Goal: Communication & Community: Answer question/provide support

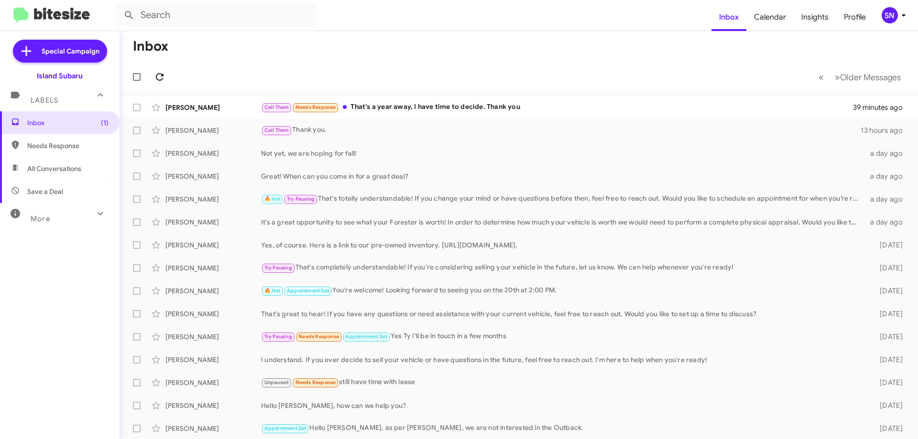
click at [163, 77] on icon at bounding box center [159, 76] width 11 height 11
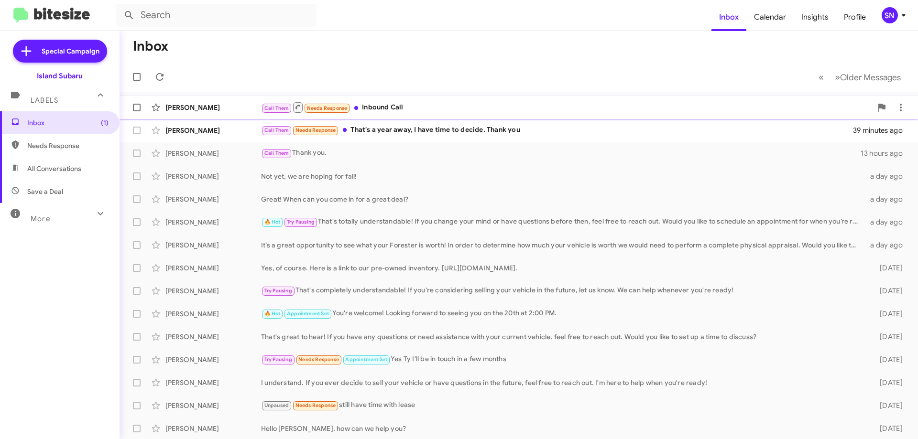
click at [452, 108] on div "Call Them Needs Response Inbound Call" at bounding box center [566, 107] width 611 height 12
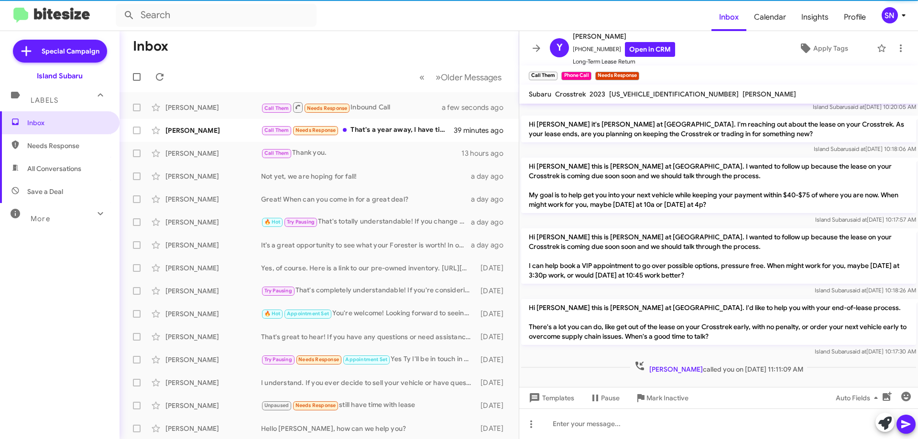
scroll to position [64, 0]
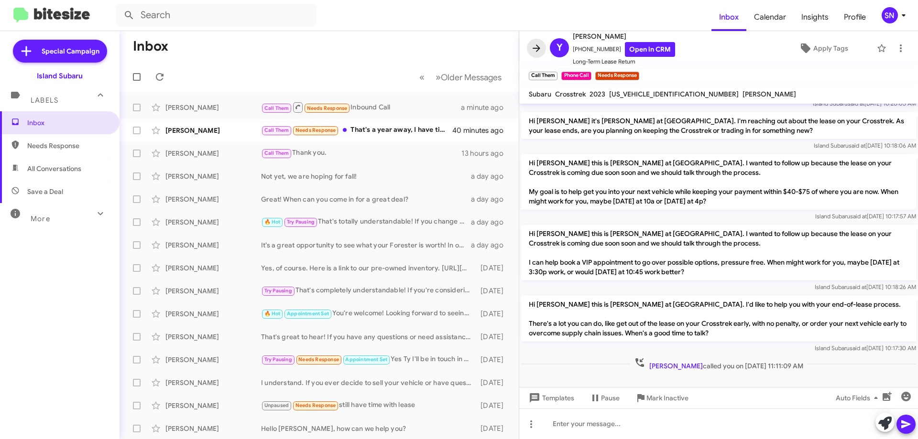
click at [537, 50] on icon at bounding box center [536, 48] width 11 height 11
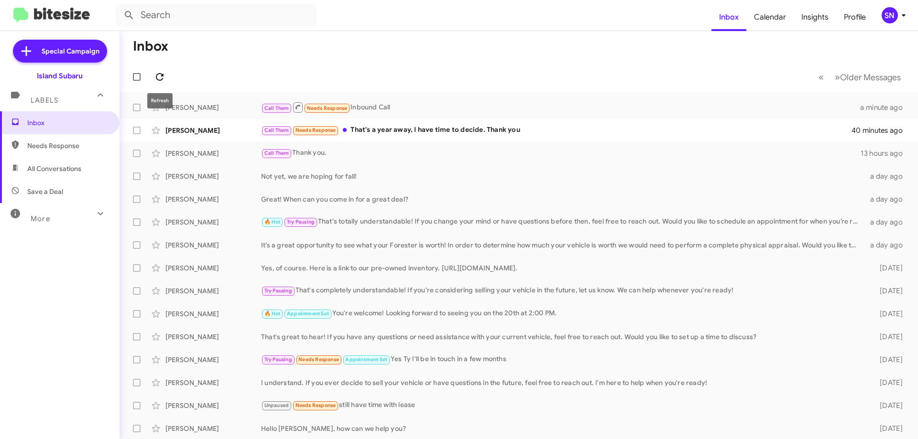
click at [165, 75] on span at bounding box center [159, 76] width 19 height 11
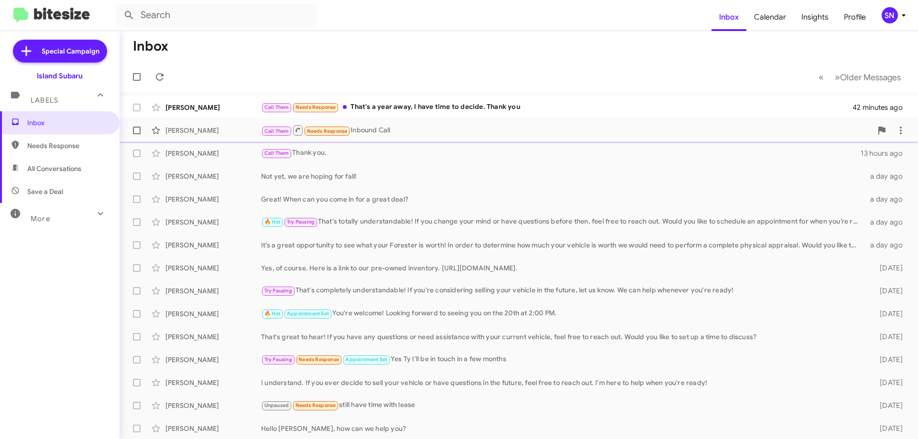
click at [399, 134] on div "Call Them Needs Response Inbound Call" at bounding box center [566, 130] width 611 height 12
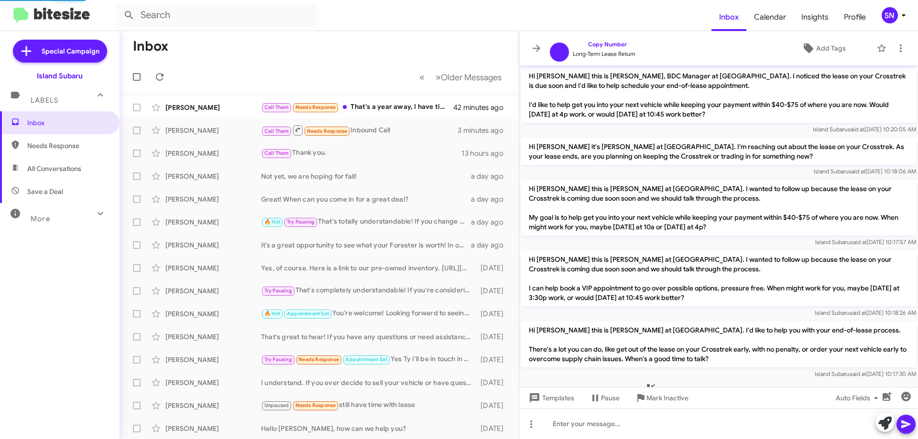
scroll to position [26, 0]
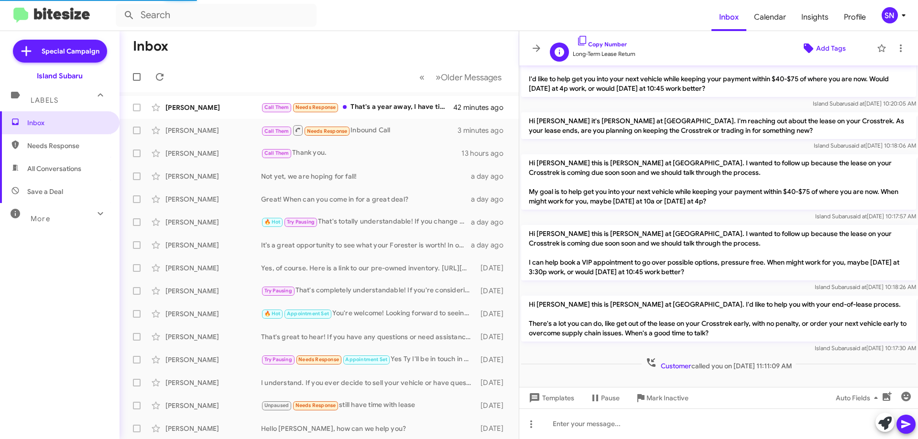
click at [841, 46] on span "Add Tags" at bounding box center [831, 48] width 30 height 17
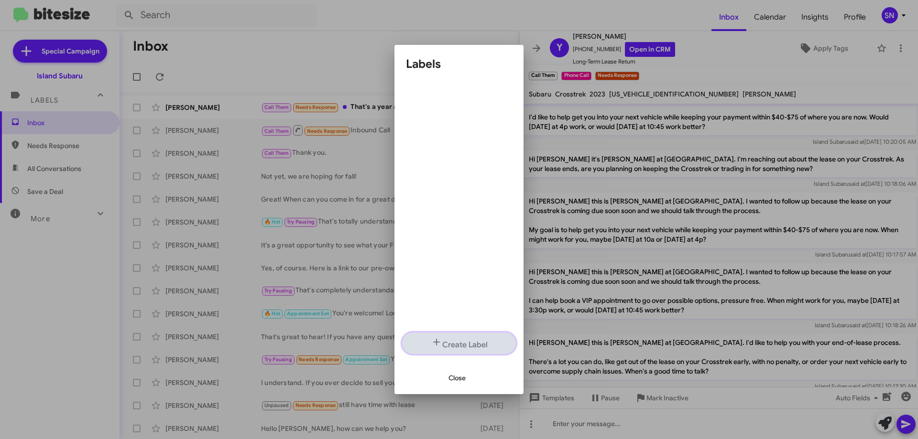
click at [448, 347] on button "Create Label" at bounding box center [459, 344] width 114 height 22
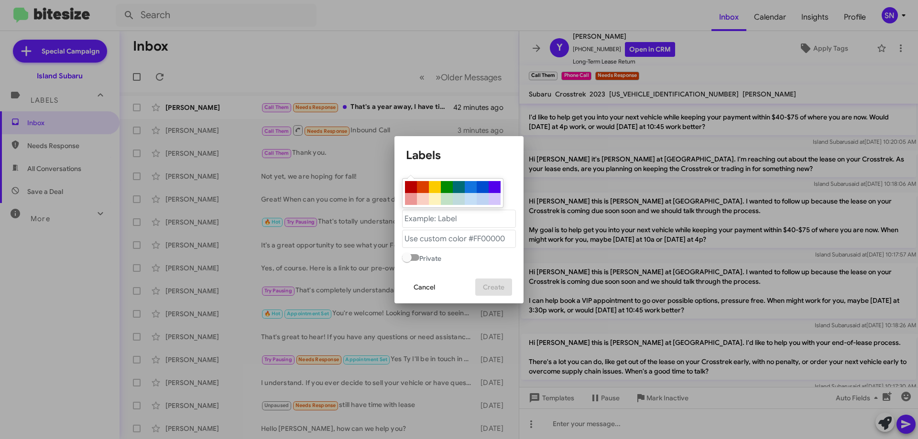
click at [427, 292] on span "Cancel" at bounding box center [424, 287] width 22 height 17
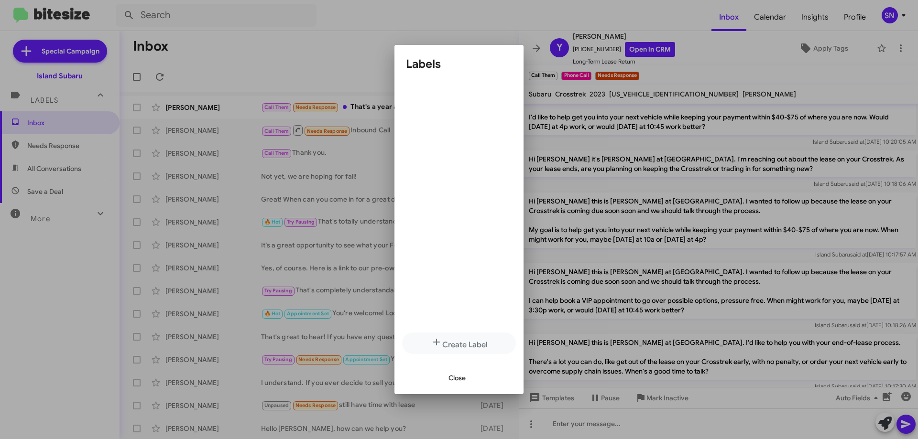
click at [453, 379] on span "Close" at bounding box center [456, 378] width 17 height 17
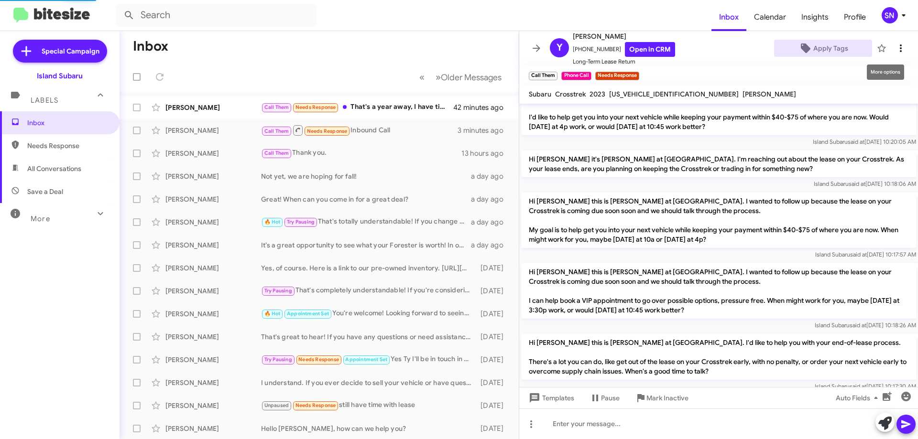
click at [895, 49] on icon at bounding box center [900, 48] width 11 height 11
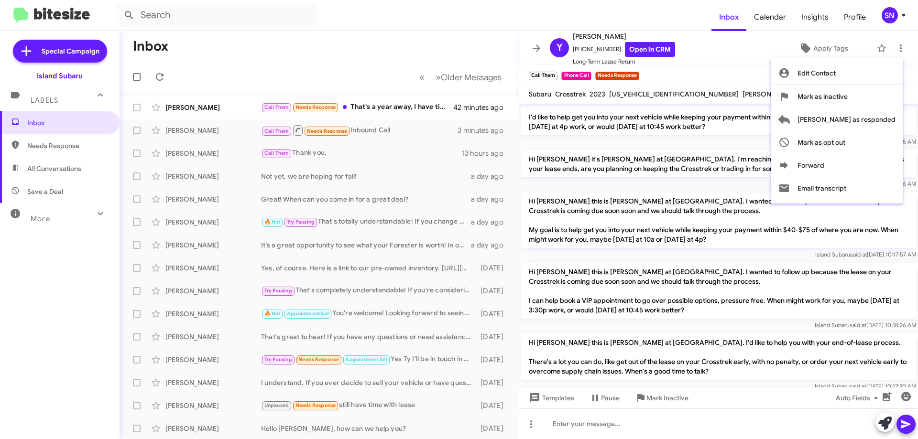
click at [746, 53] on div at bounding box center [459, 219] width 918 height 439
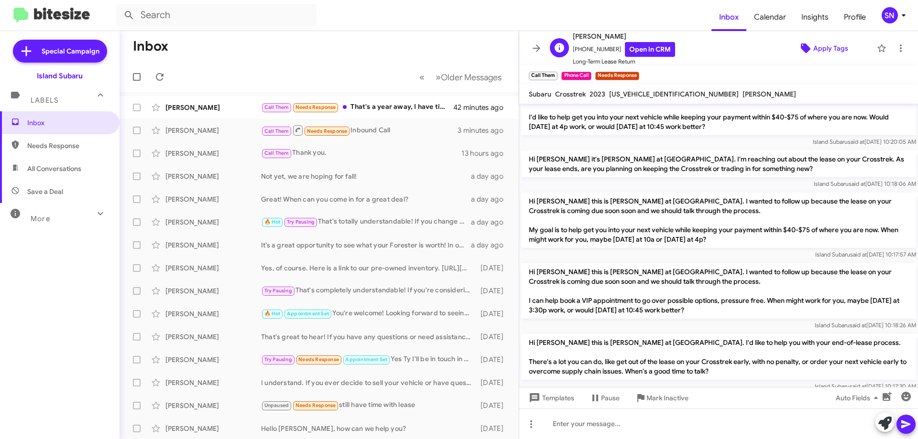
click at [801, 44] on icon at bounding box center [805, 48] width 11 height 11
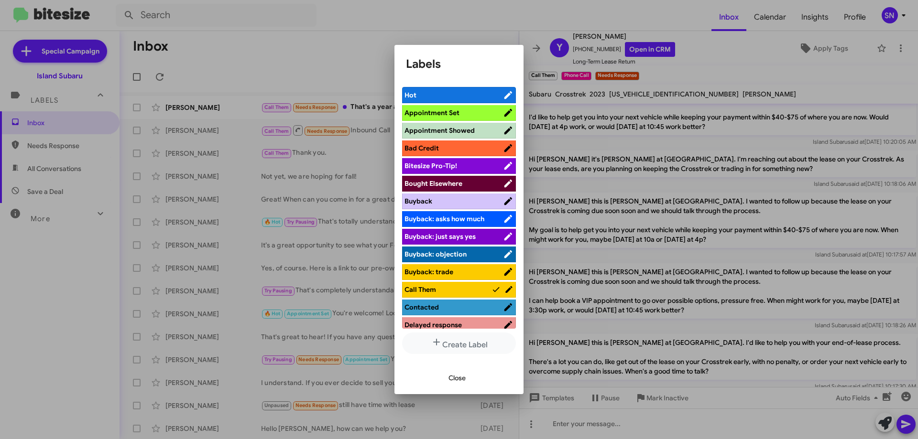
click at [451, 109] on span "Appointment Set" at bounding box center [431, 113] width 55 height 9
click at [463, 374] on span "Close" at bounding box center [456, 378] width 17 height 17
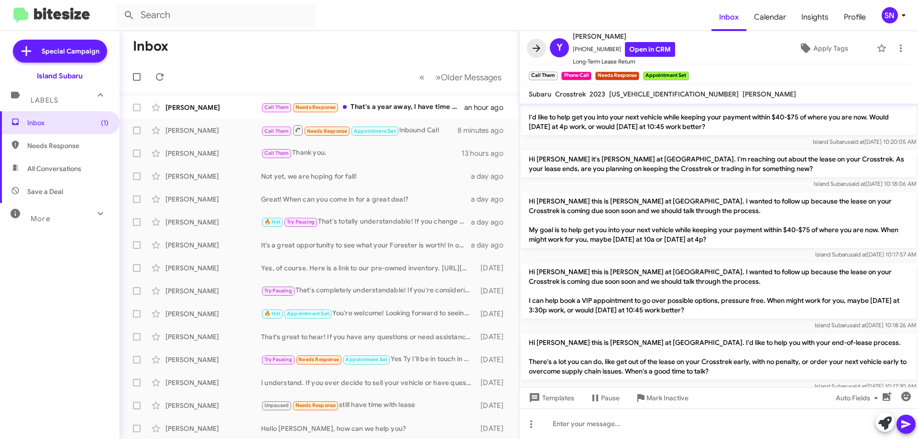
click at [537, 46] on icon at bounding box center [537, 47] width 8 height 7
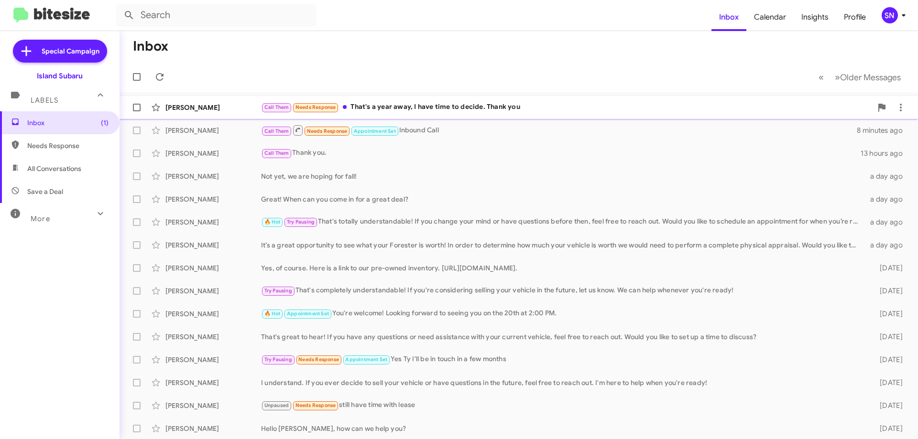
click at [466, 100] on div "[PERSON_NAME] Call Them Needs Response That's a year away, I have time to decid…" at bounding box center [518, 107] width 783 height 19
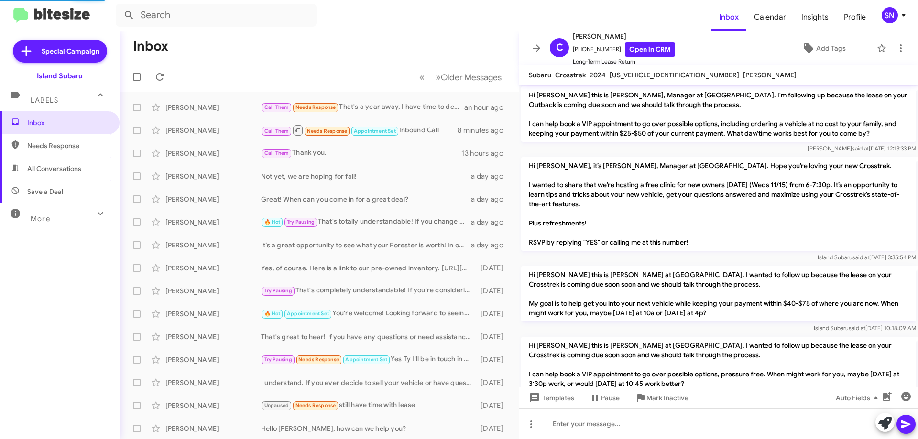
scroll to position [196, 0]
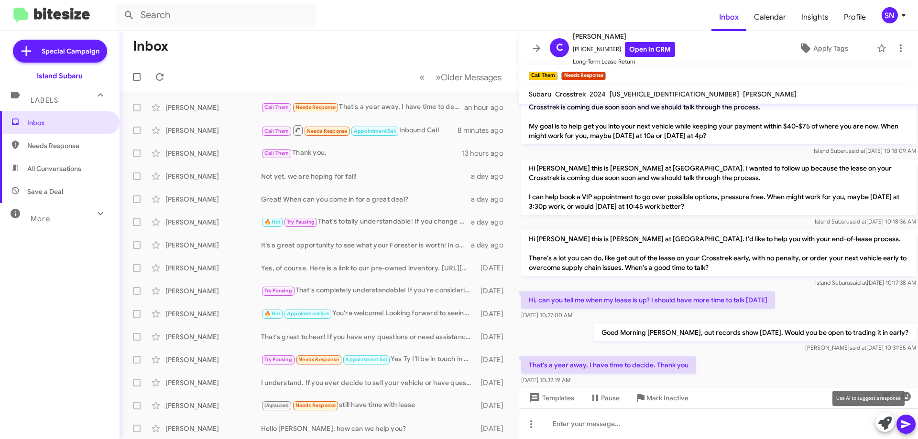
click at [887, 424] on icon at bounding box center [884, 423] width 13 height 13
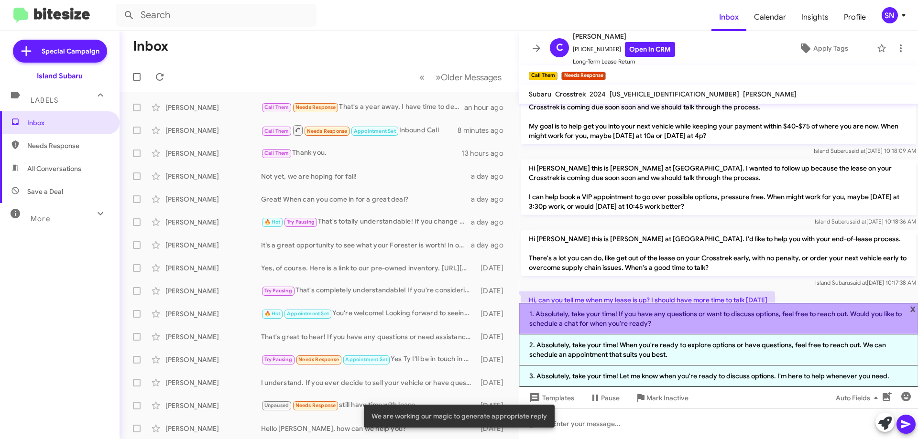
click at [708, 312] on li "1. Absolutely, take your time! If you have any questions or want to discuss opt…" at bounding box center [718, 319] width 399 height 32
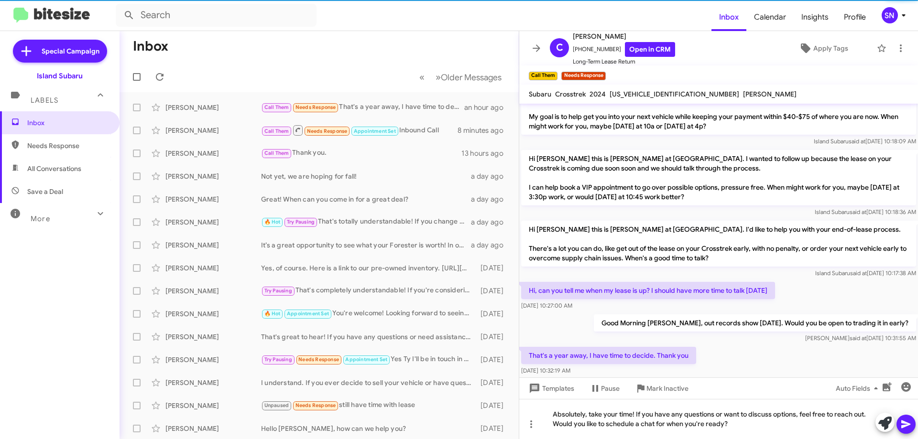
scroll to position [225, 0]
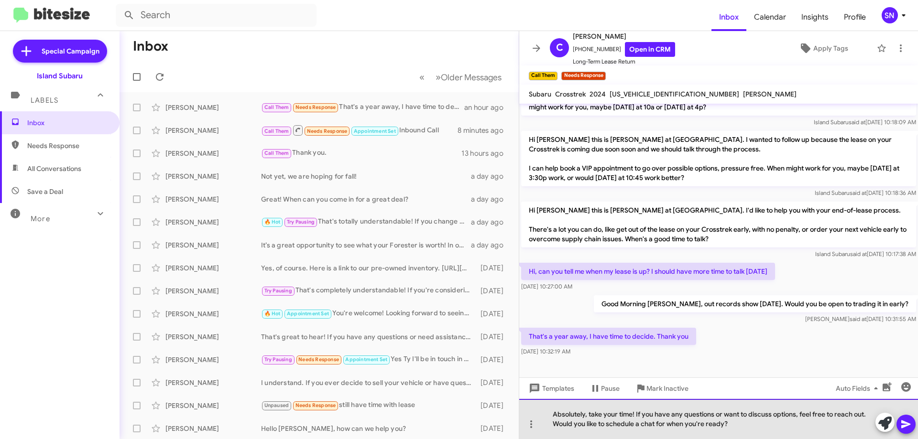
drag, startPoint x: 763, startPoint y: 422, endPoint x: 534, endPoint y: 413, distance: 229.6
click at [534, 413] on div "Absolutely, take your time! If you have any questions or want to discuss option…" at bounding box center [718, 419] width 399 height 40
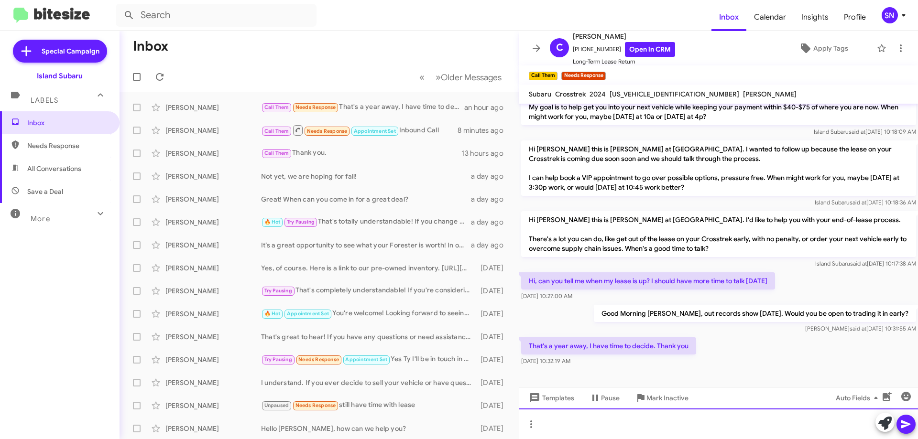
scroll to position [216, 0]
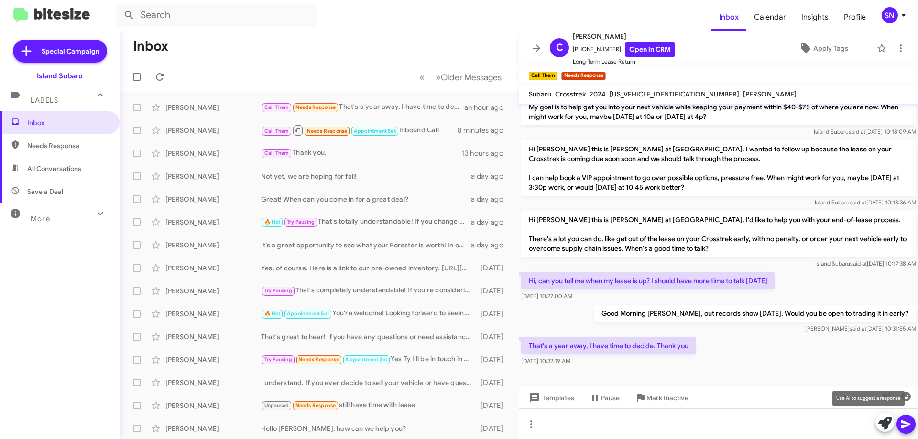
click at [884, 423] on icon at bounding box center [884, 423] width 13 height 13
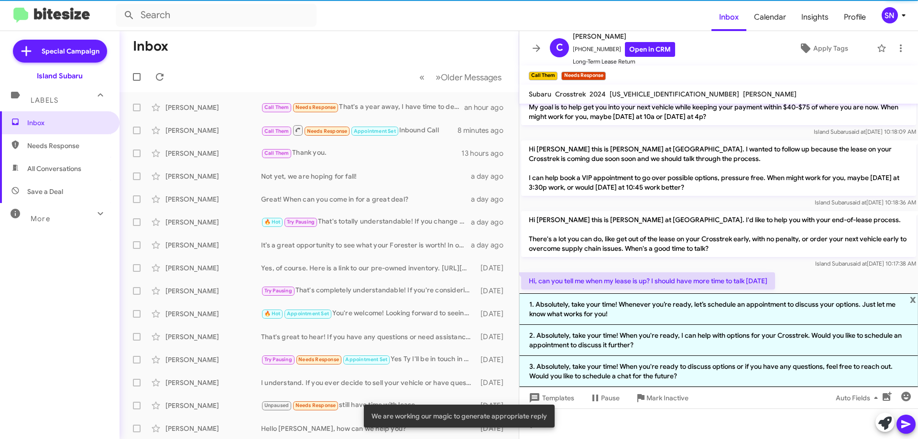
scroll to position [225, 0]
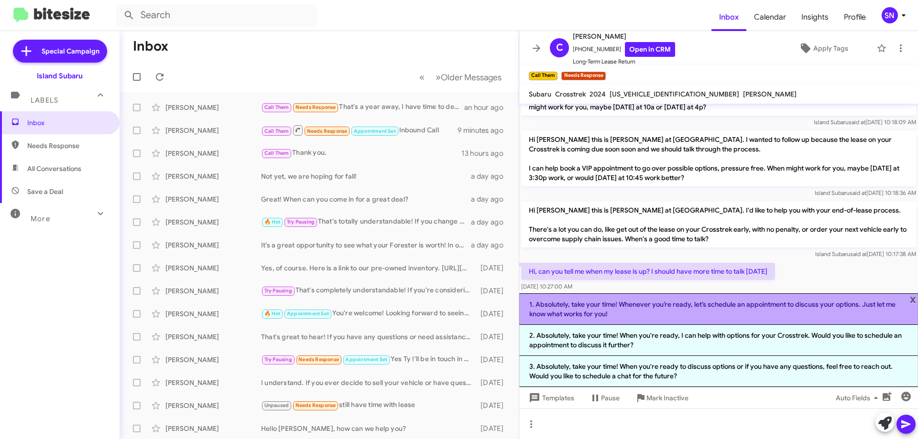
click at [697, 311] on li "1. Absolutely, take your time! Whenever you’re ready, let’s schedule an appoint…" at bounding box center [718, 309] width 399 height 32
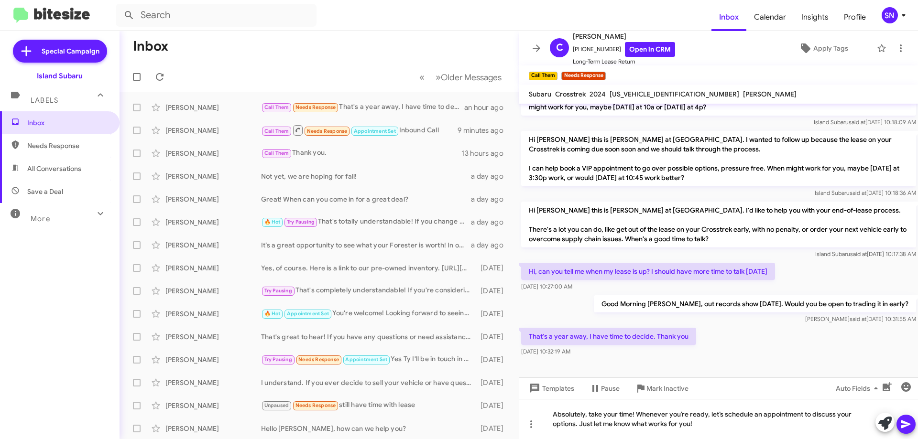
click at [910, 422] on icon at bounding box center [905, 424] width 11 height 11
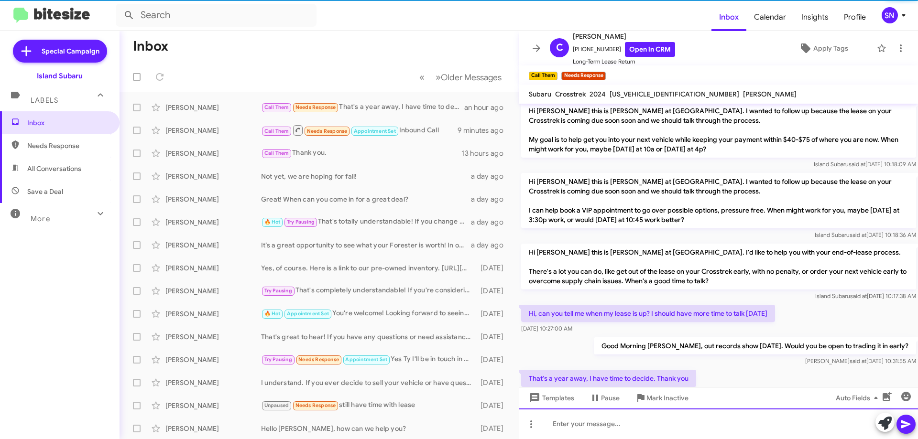
scroll to position [260, 0]
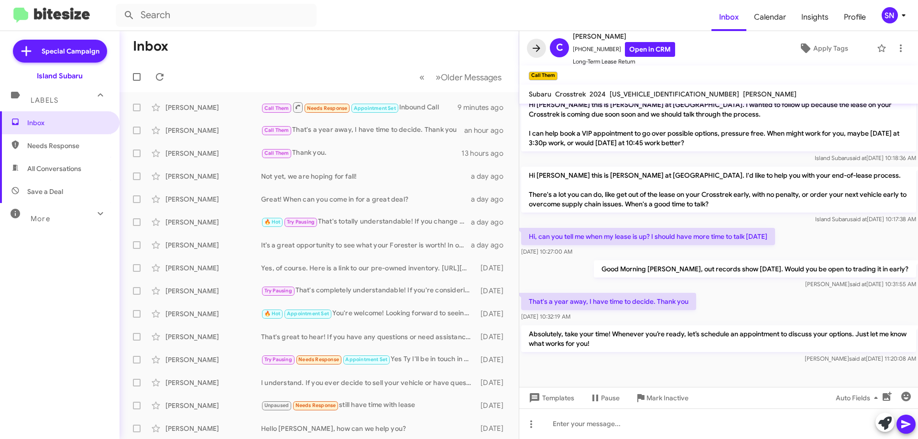
click at [542, 47] on span at bounding box center [536, 48] width 19 height 11
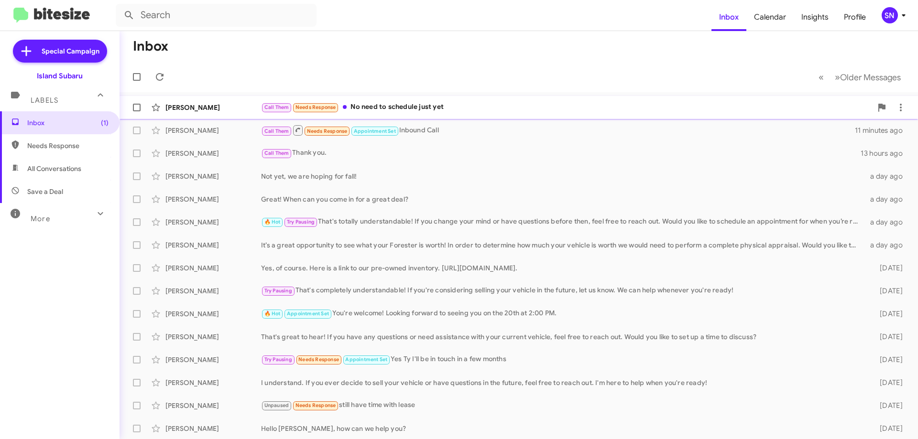
click at [456, 100] on div "[PERSON_NAME] Call Them Needs Response No need to schedule just yet a few secon…" at bounding box center [518, 107] width 783 height 19
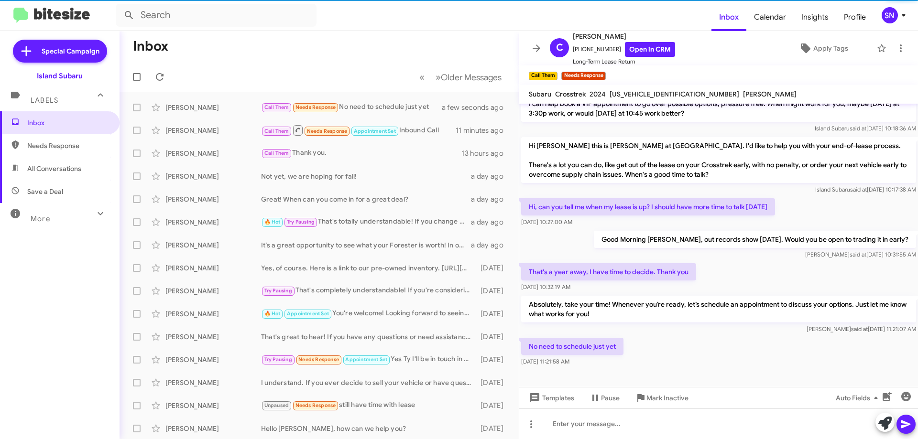
scroll to position [295, 0]
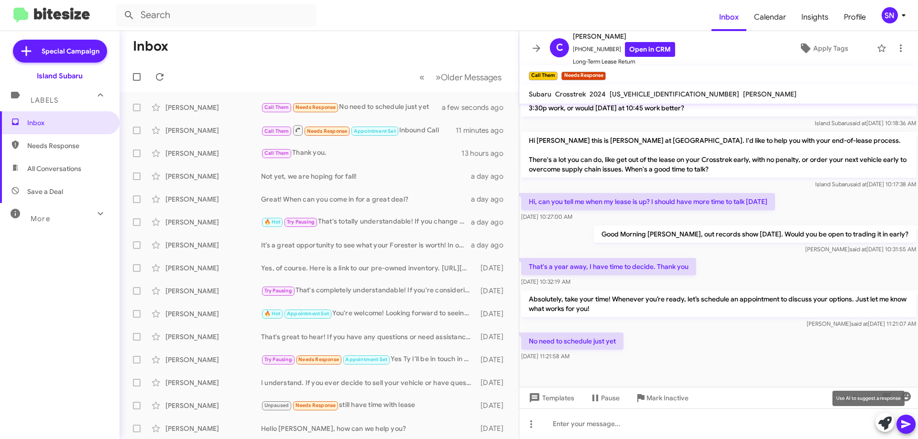
click at [880, 420] on icon at bounding box center [884, 423] width 13 height 13
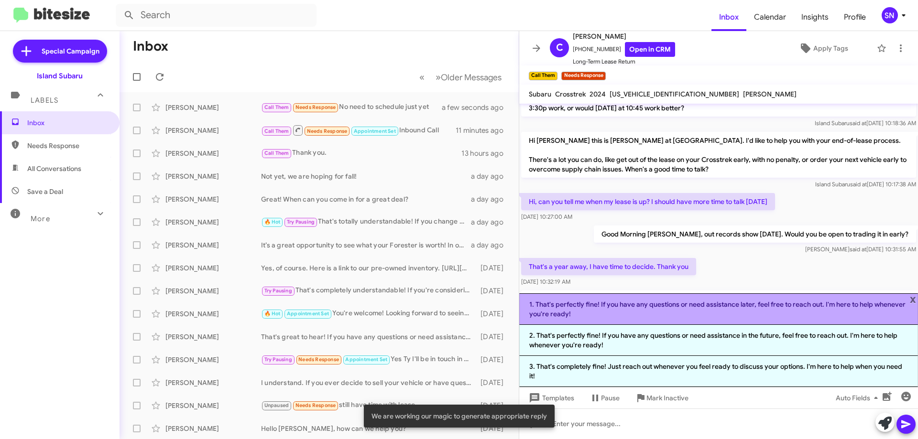
click at [707, 319] on li "1. That's perfectly fine! If you have any questions or need assistance later, f…" at bounding box center [718, 309] width 399 height 32
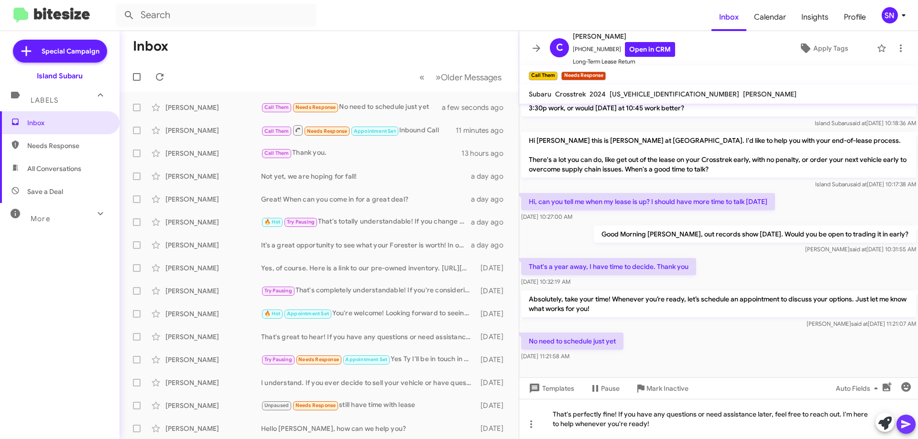
click at [898, 423] on button at bounding box center [905, 424] width 19 height 19
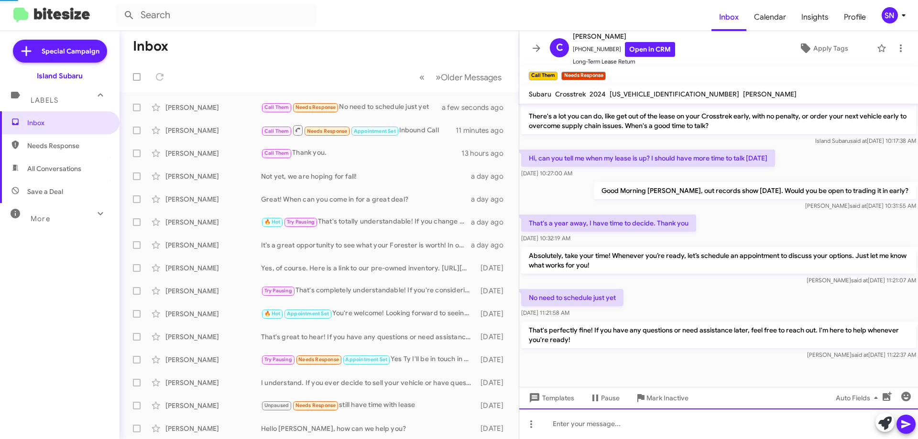
scroll to position [339, 0]
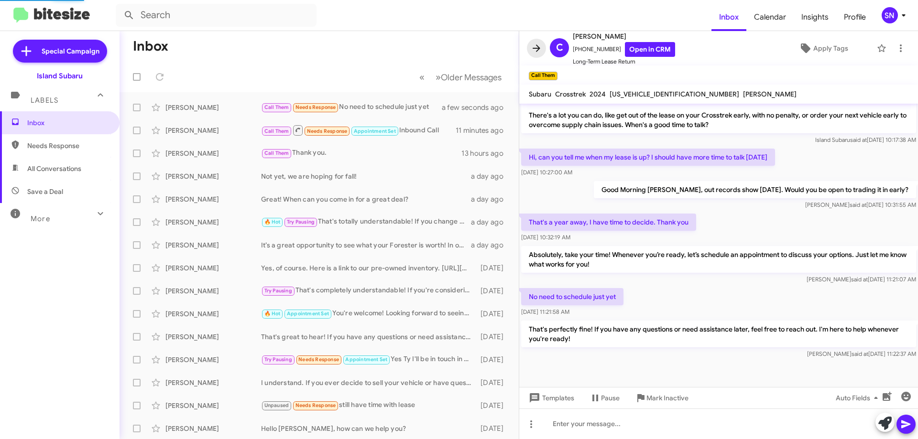
click at [543, 46] on span at bounding box center [536, 48] width 19 height 11
